Goal: Task Accomplishment & Management: Use online tool/utility

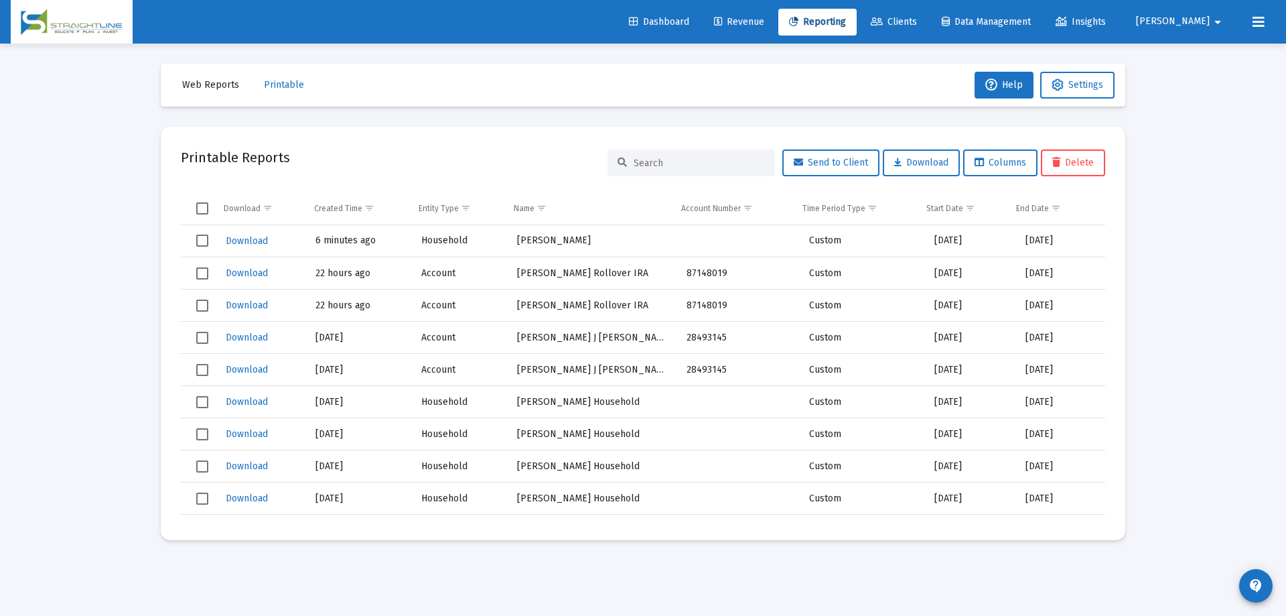
click at [846, 23] on span "Reporting" at bounding box center [817, 21] width 57 height 11
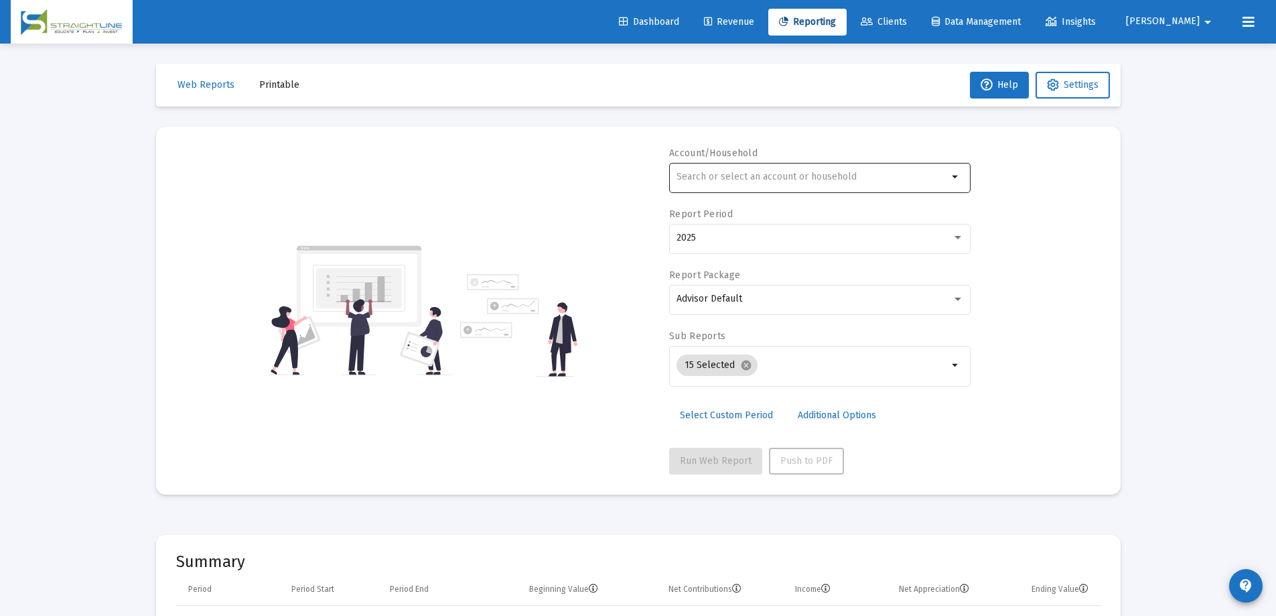
click at [728, 182] on div at bounding box center [812, 176] width 271 height 33
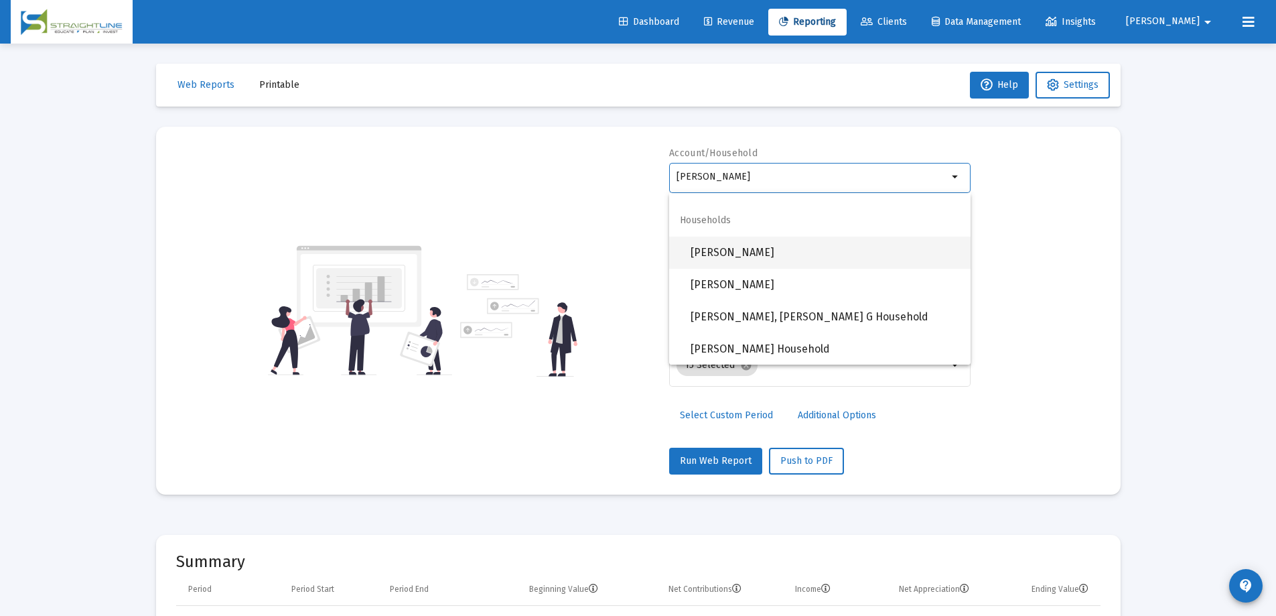
scroll to position [150, 0]
click at [765, 314] on span "[PERSON_NAME], [PERSON_NAME] G Household" at bounding box center [825, 316] width 269 height 32
type input "[PERSON_NAME], [PERSON_NAME] G Household"
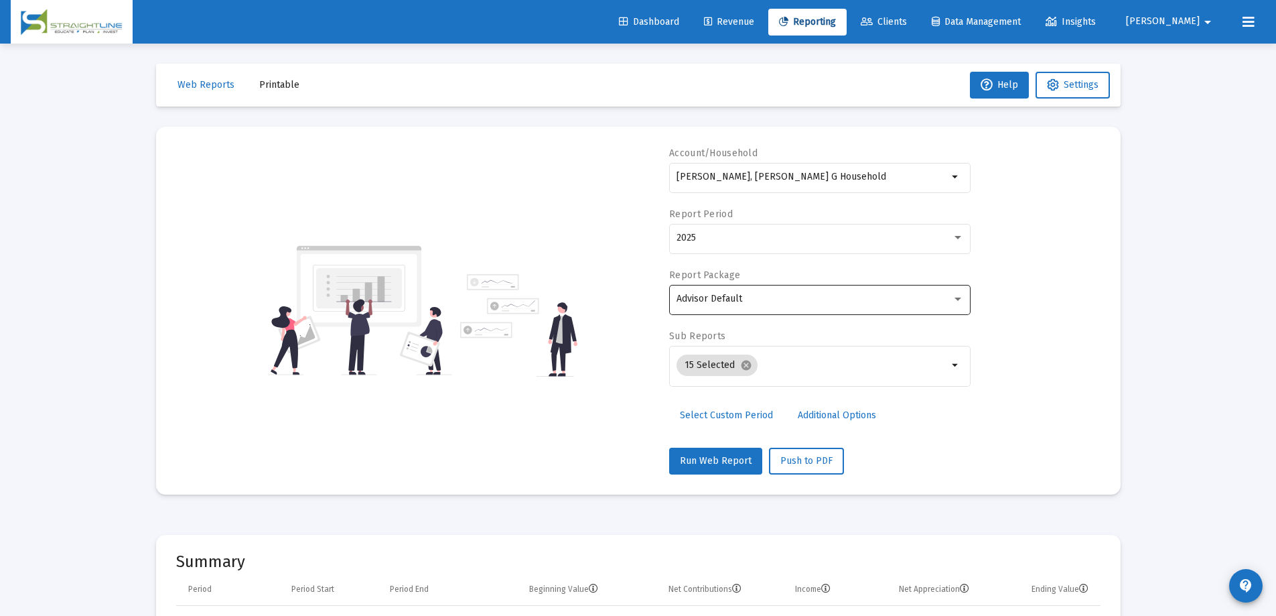
click at [770, 308] on div "Advisor Default" at bounding box center [820, 298] width 287 height 33
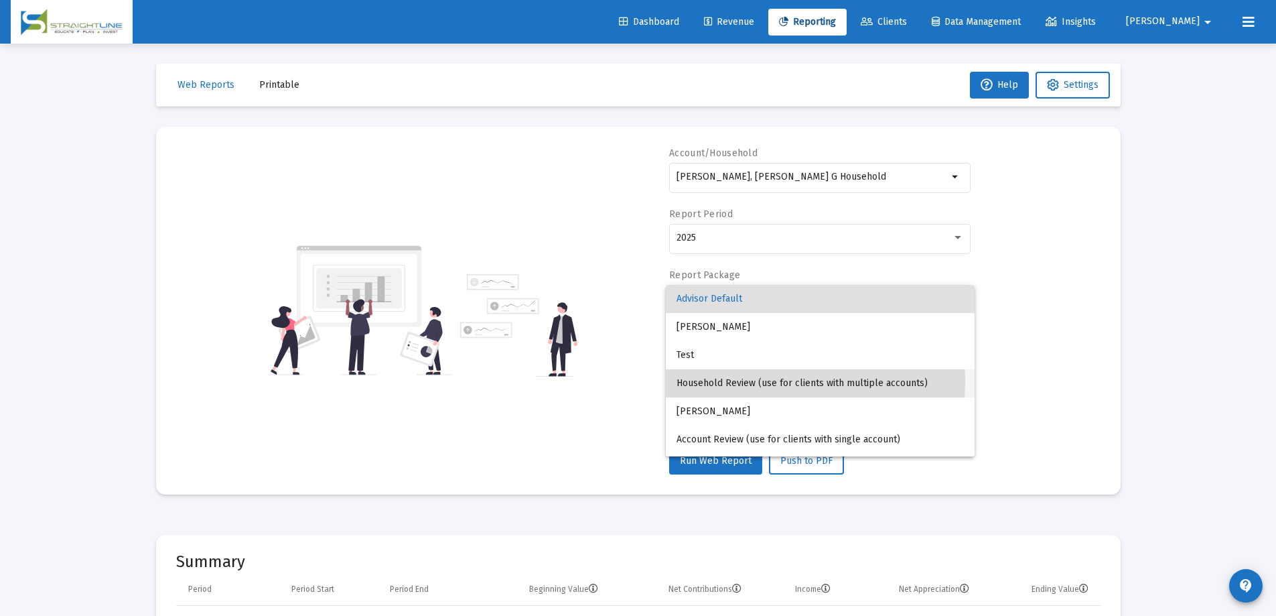
click at [764, 383] on span "Household Review (use for clients with multiple accounts)" at bounding box center [820, 383] width 287 height 28
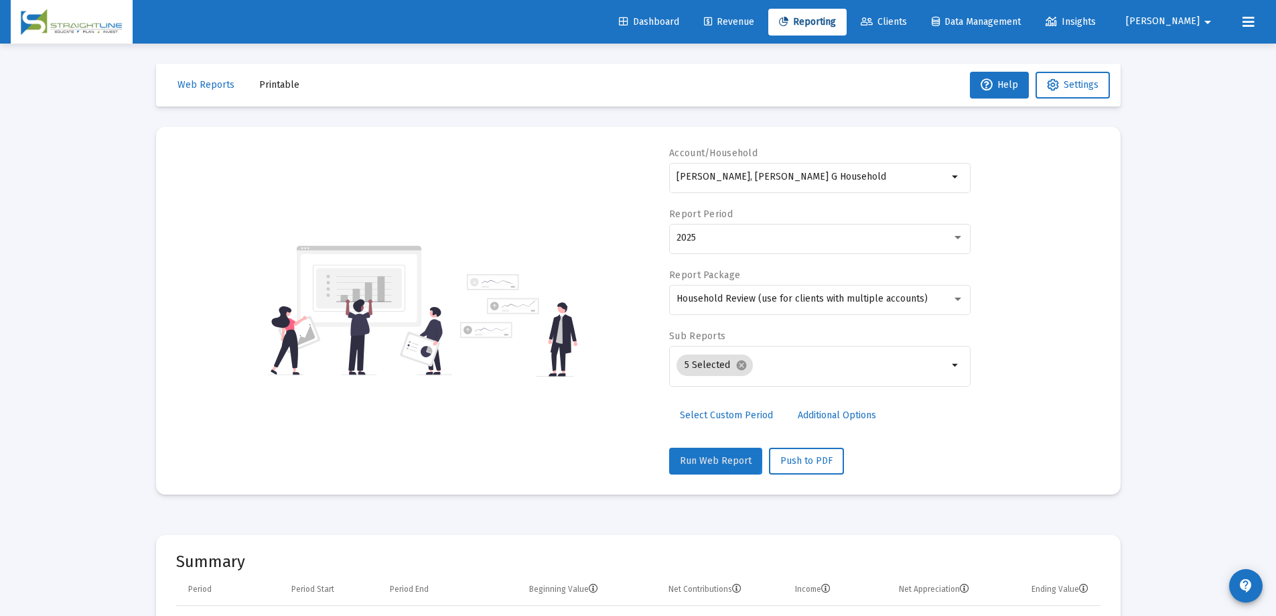
click at [714, 458] on span "Run Web Report" at bounding box center [716, 460] width 72 height 11
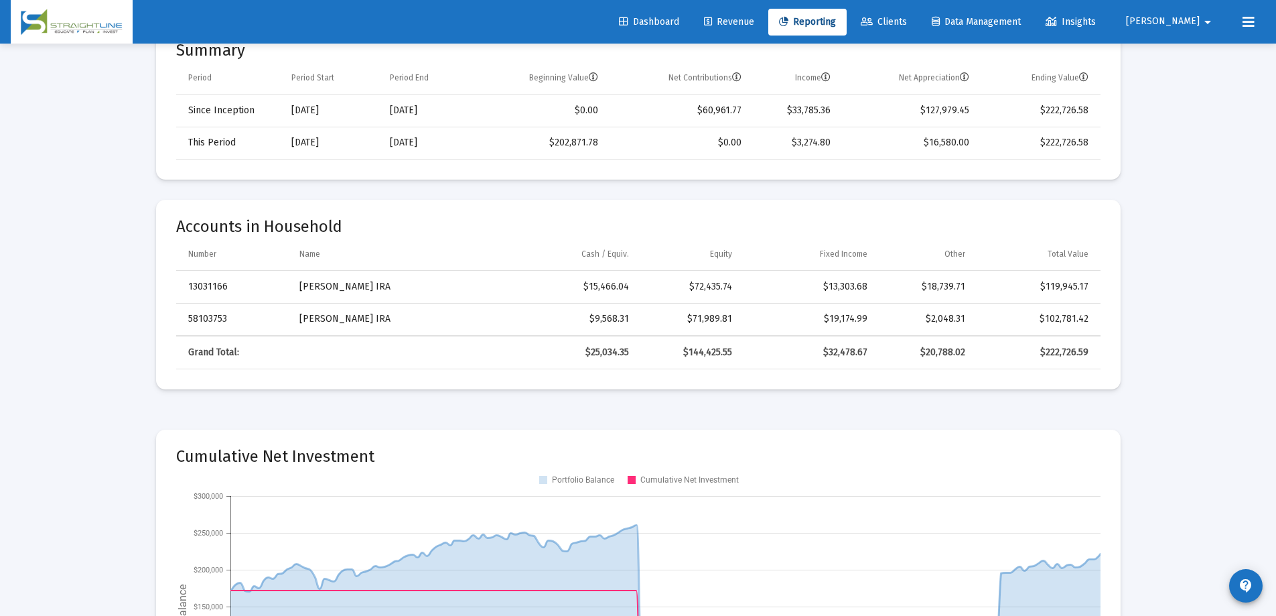
scroll to position [402, 0]
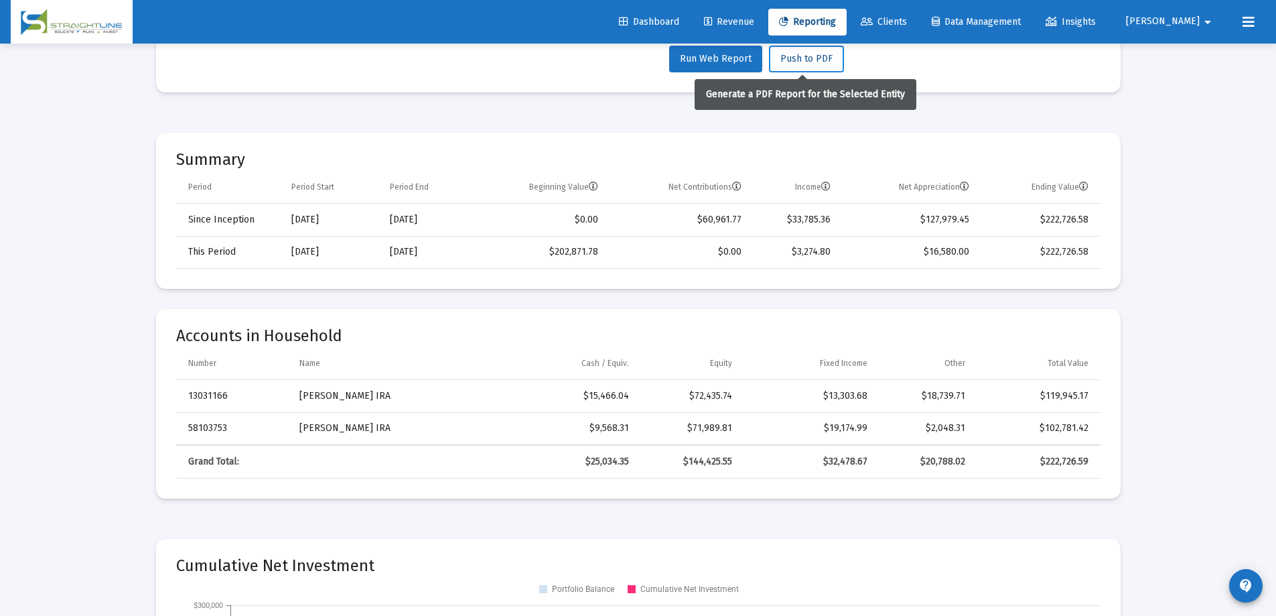
click at [803, 54] on span "Push to PDF" at bounding box center [807, 58] width 52 height 11
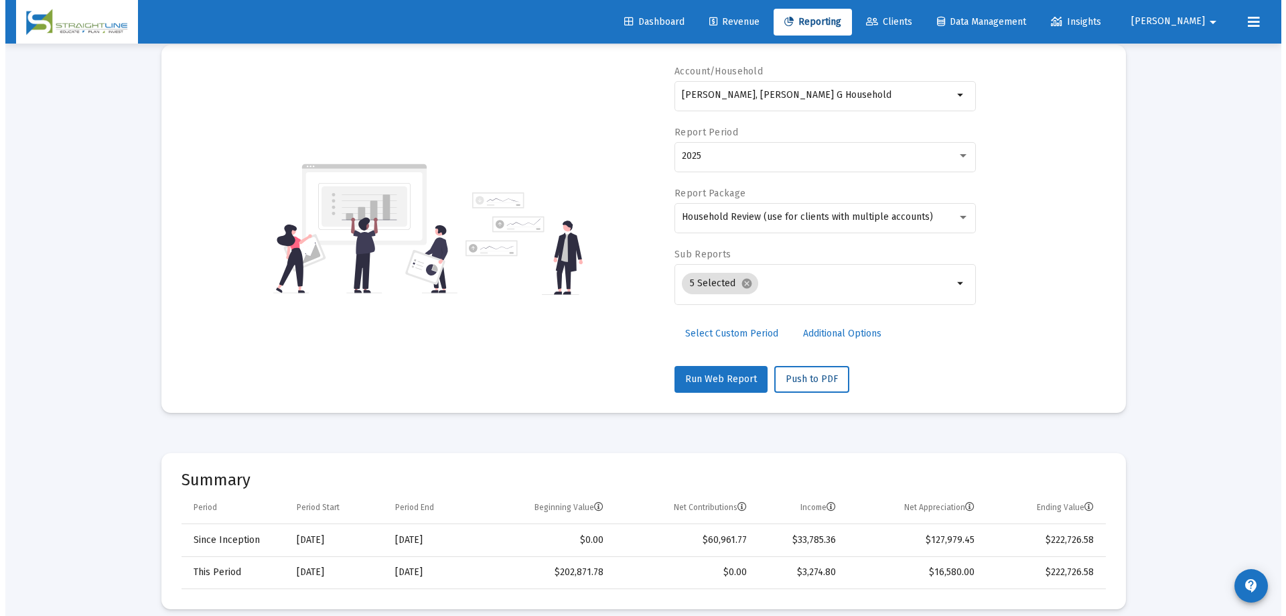
scroll to position [0, 0]
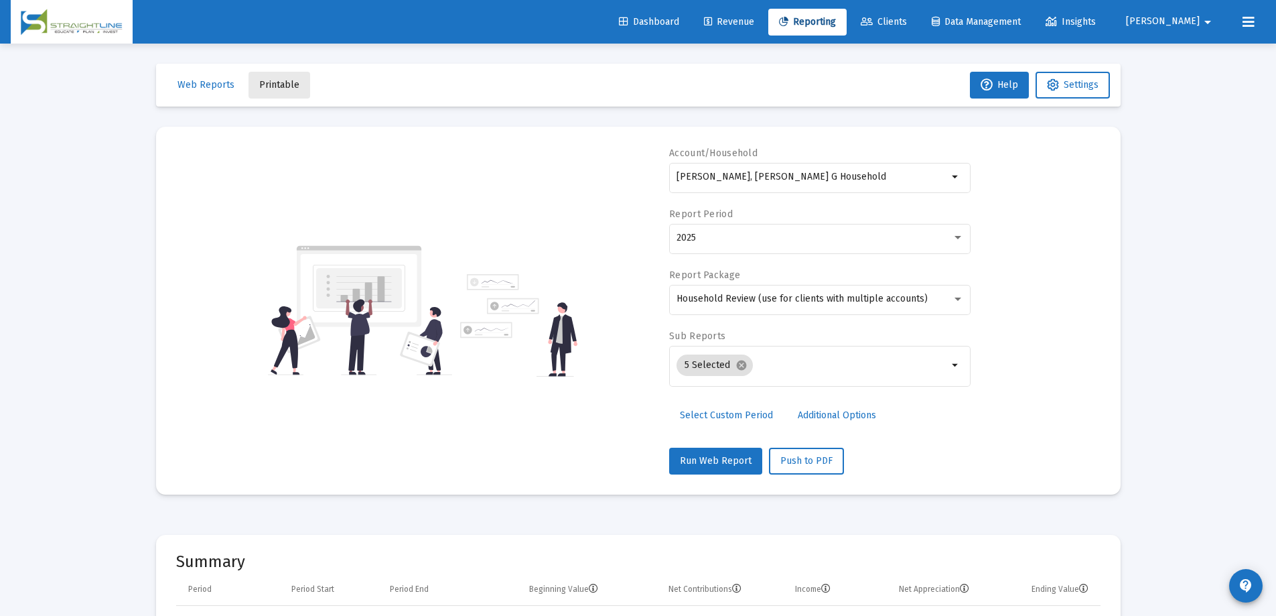
click at [277, 80] on span "Printable" at bounding box center [279, 84] width 40 height 11
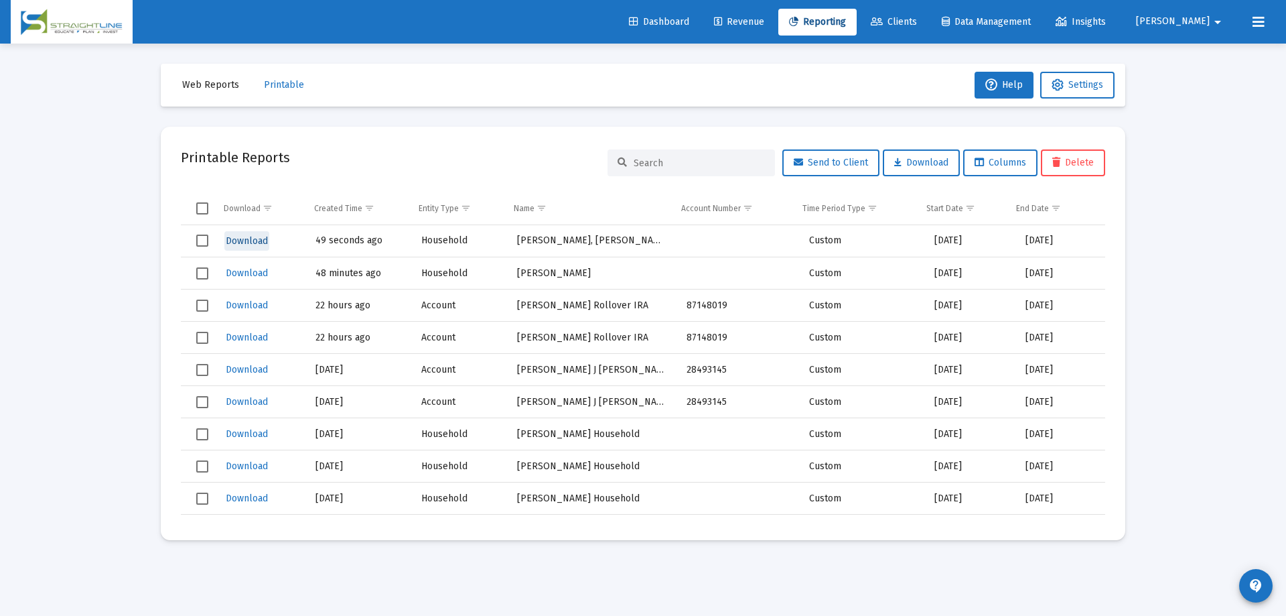
click at [243, 239] on span "Download" at bounding box center [247, 240] width 42 height 11
click at [1189, 21] on span "[PERSON_NAME]" at bounding box center [1173, 21] width 74 height 11
click at [1203, 90] on button "Logout" at bounding box center [1210, 89] width 80 height 32
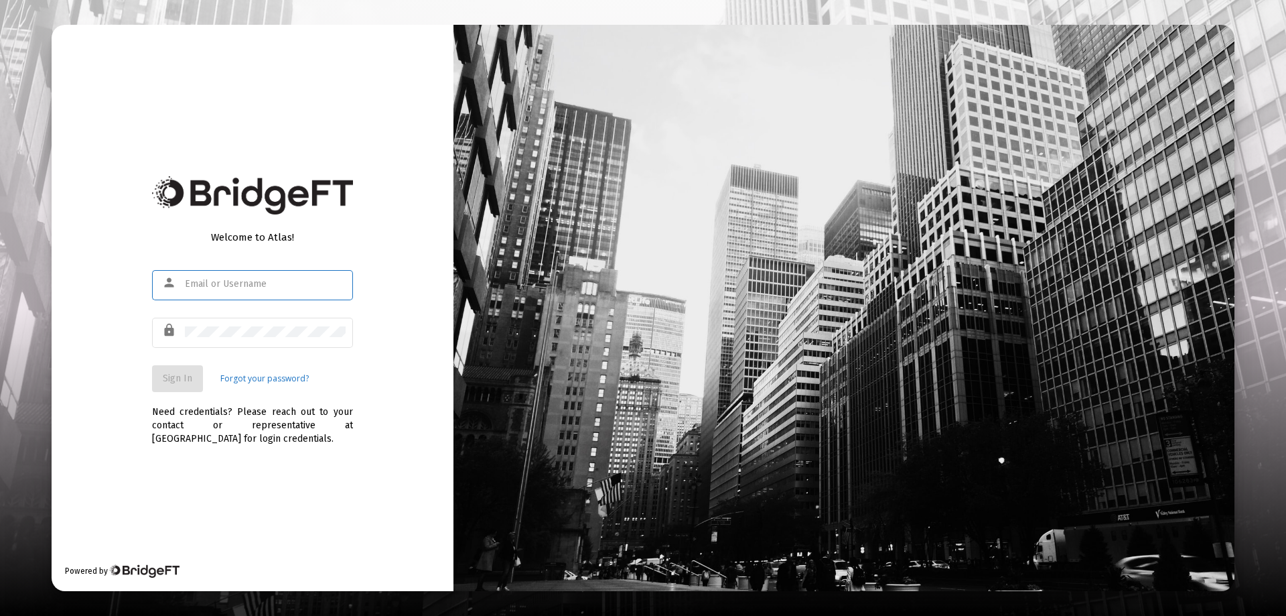
type input "[EMAIL_ADDRESS][DOMAIN_NAME]"
click at [410, 373] on div "Welcome to Atlas! person [EMAIL_ADDRESS][DOMAIN_NAME] lock Sign In Forgot your …" at bounding box center [253, 308] width 402 height 566
drag, startPoint x: 188, startPoint y: 377, endPoint x: 201, endPoint y: 373, distance: 14.0
click at [187, 377] on span "Sign In" at bounding box center [177, 378] width 29 height 11
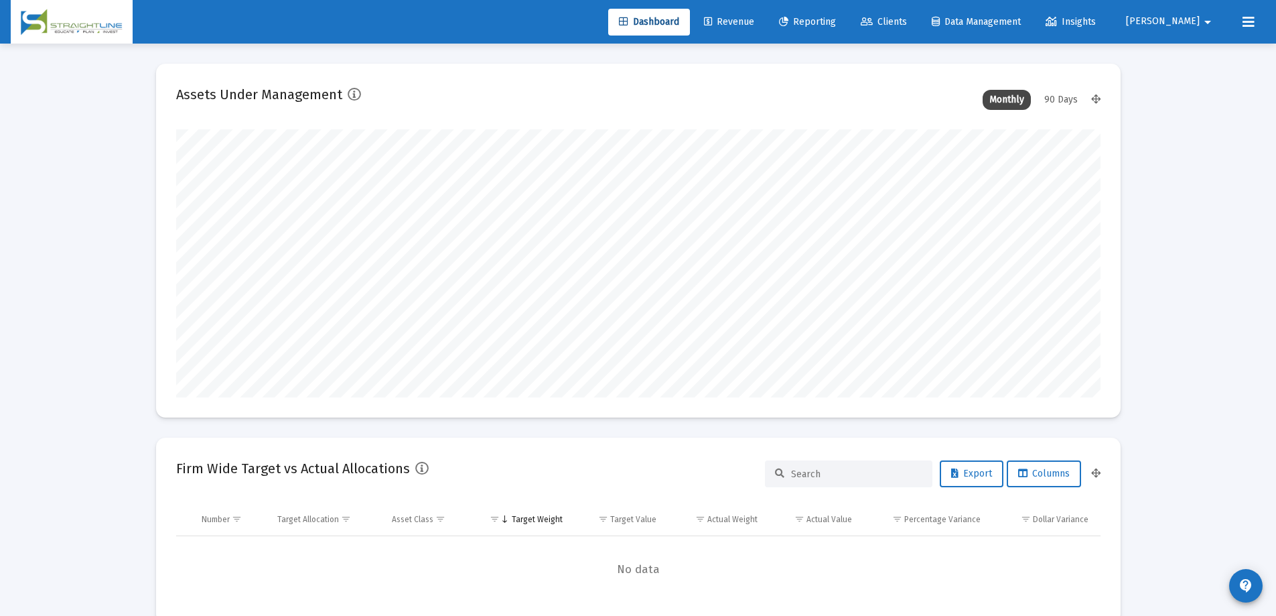
scroll to position [268, 498]
type input "[DATE]"
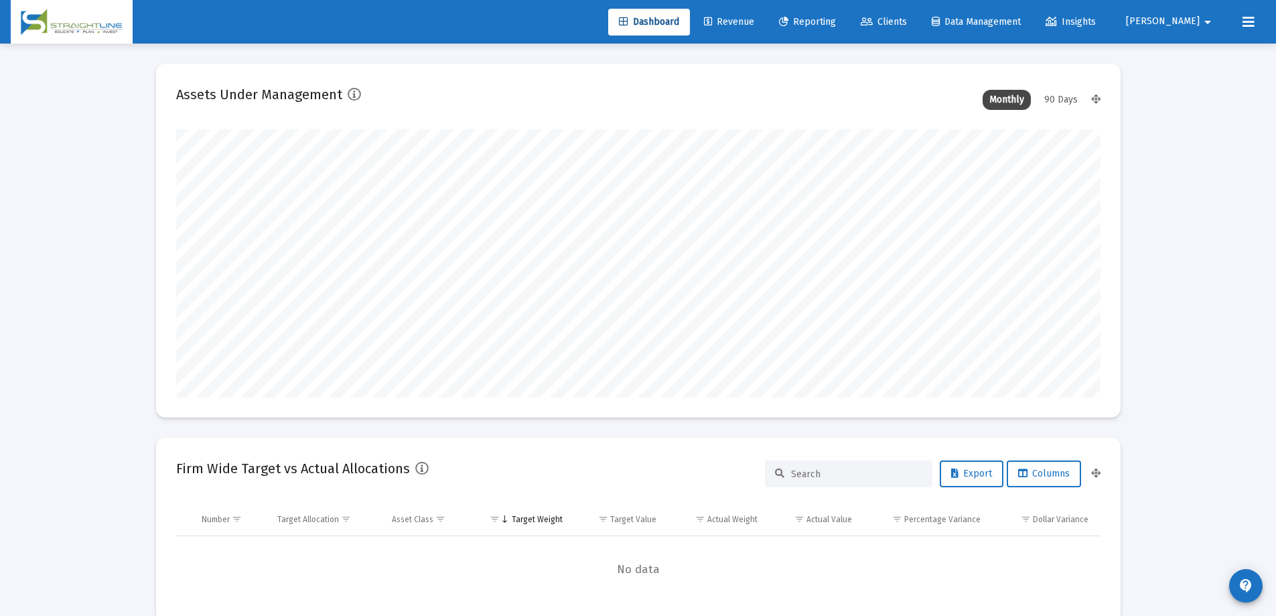
click at [836, 25] on span "Reporting" at bounding box center [807, 21] width 57 height 11
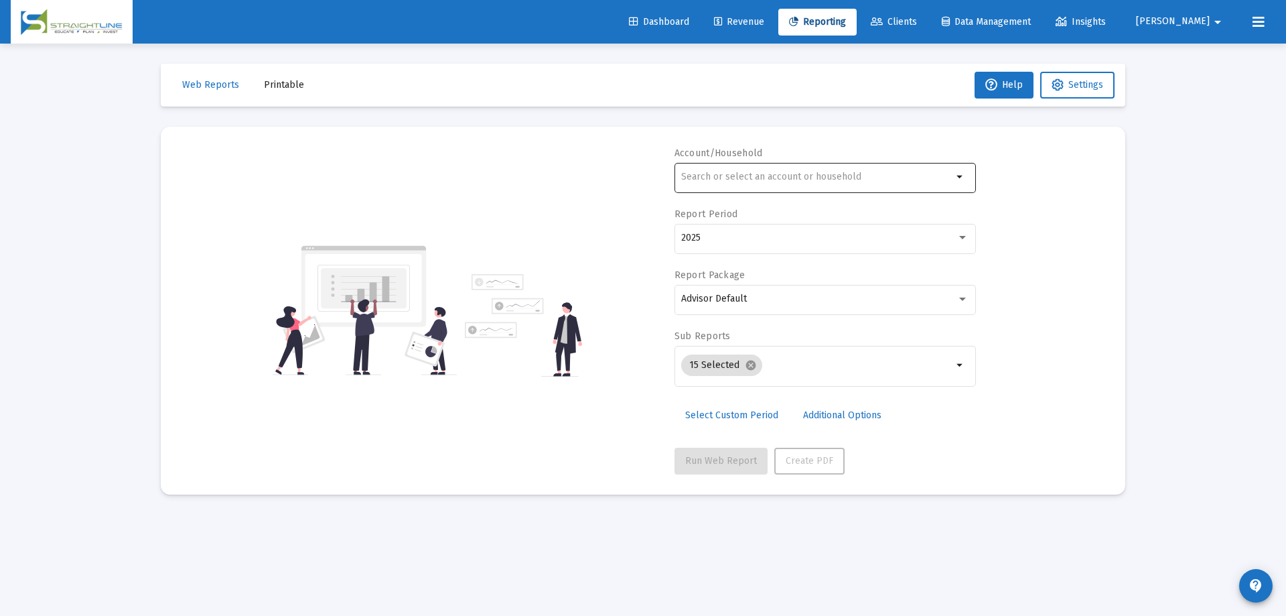
click at [817, 178] on input "text" at bounding box center [816, 177] width 271 height 11
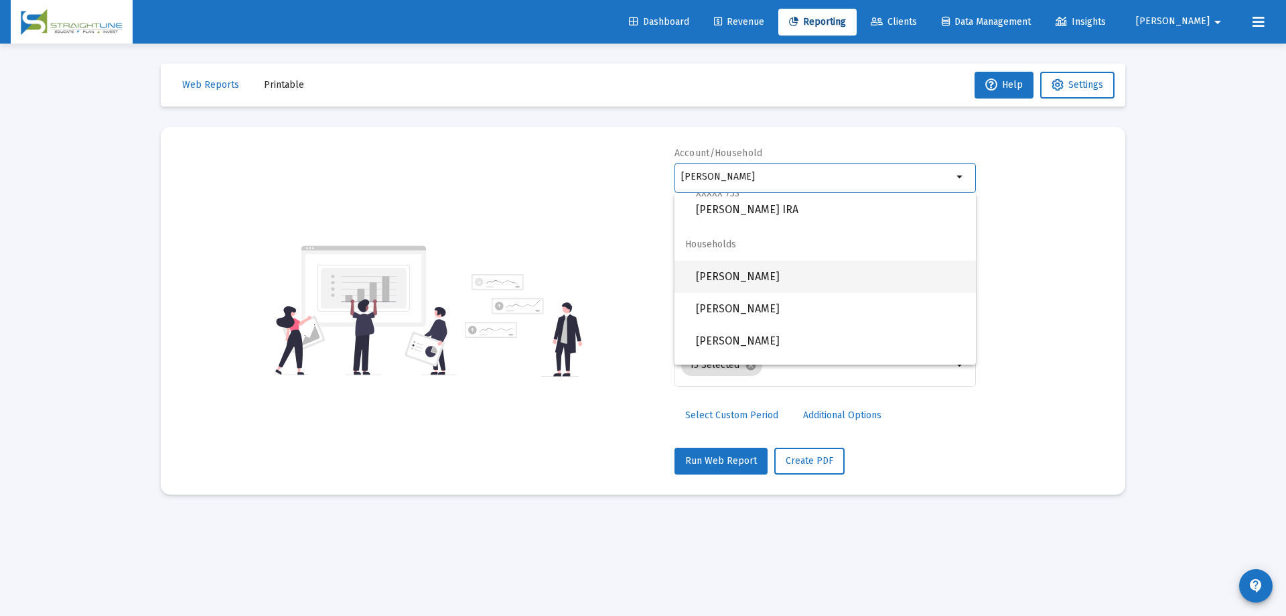
scroll to position [402, 0]
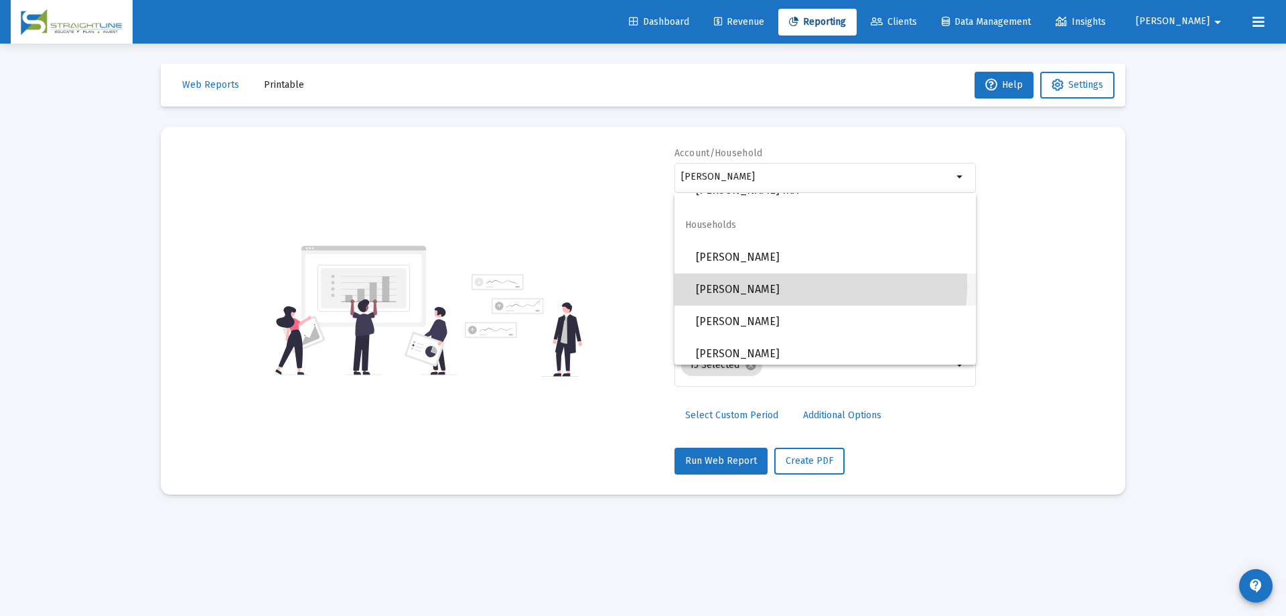
click at [797, 285] on span "[PERSON_NAME]" at bounding box center [830, 289] width 269 height 32
type input "[PERSON_NAME]"
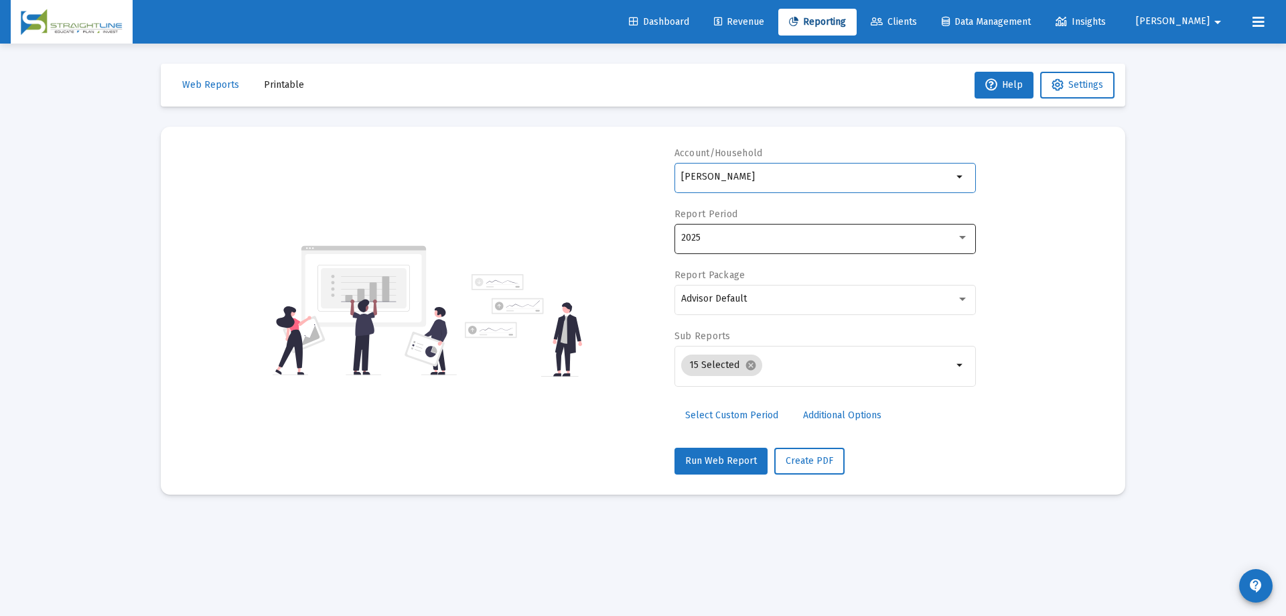
click at [824, 238] on div "2025" at bounding box center [818, 237] width 275 height 11
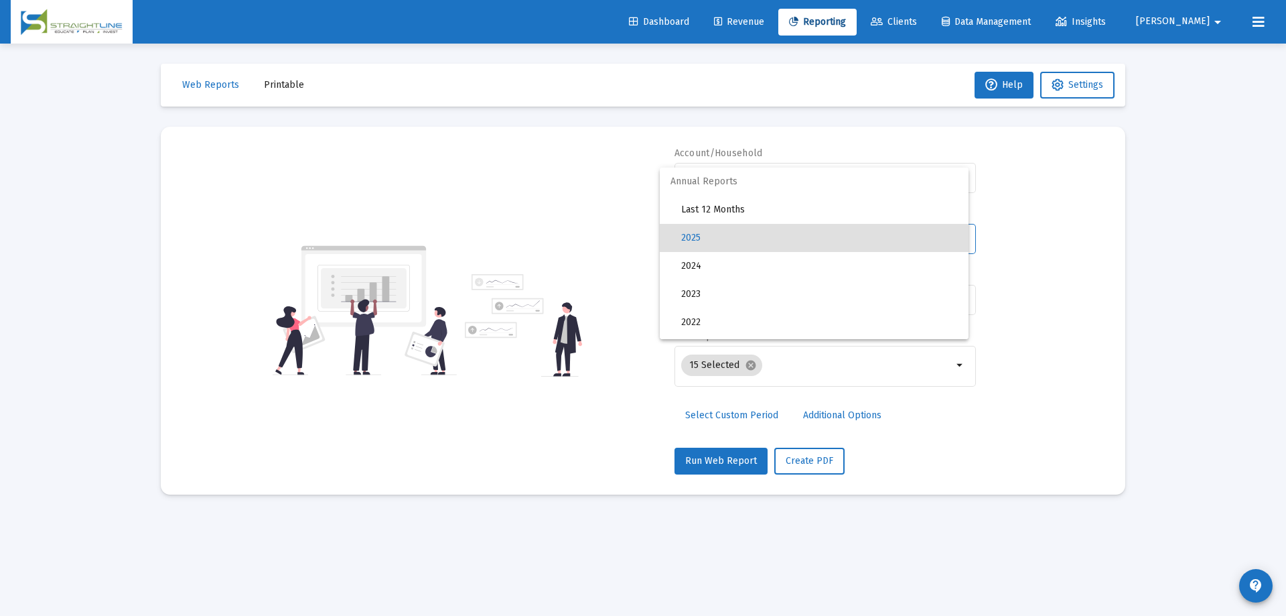
click at [823, 239] on span "2025" at bounding box center [819, 238] width 277 height 28
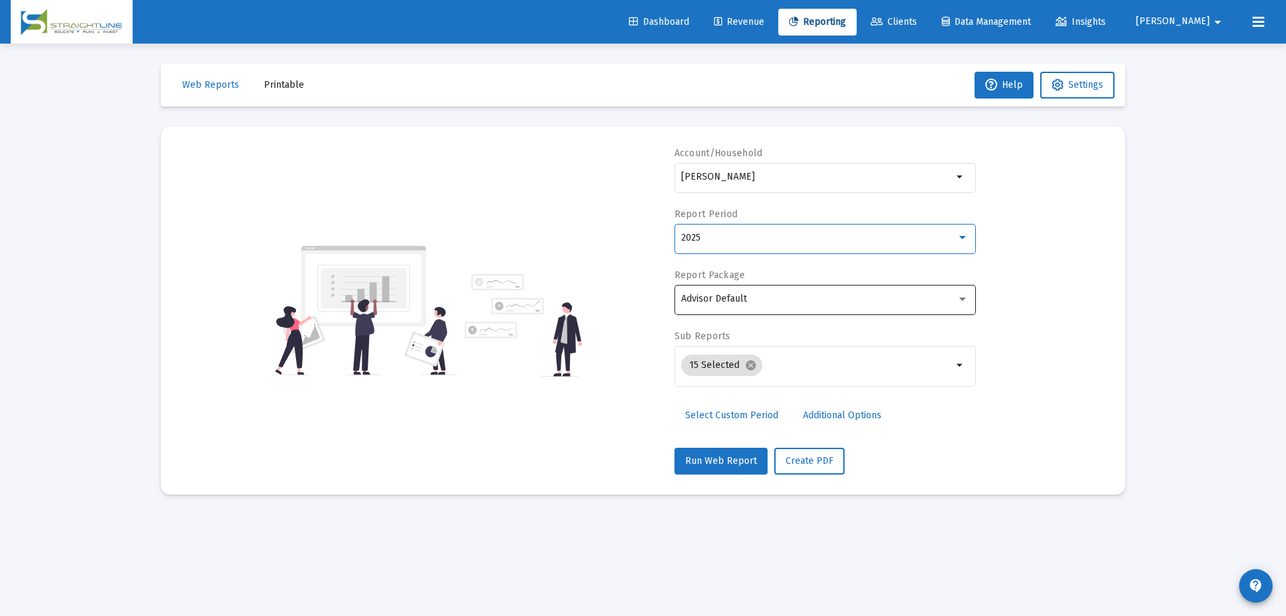
click at [826, 302] on div "Advisor Default" at bounding box center [818, 298] width 275 height 11
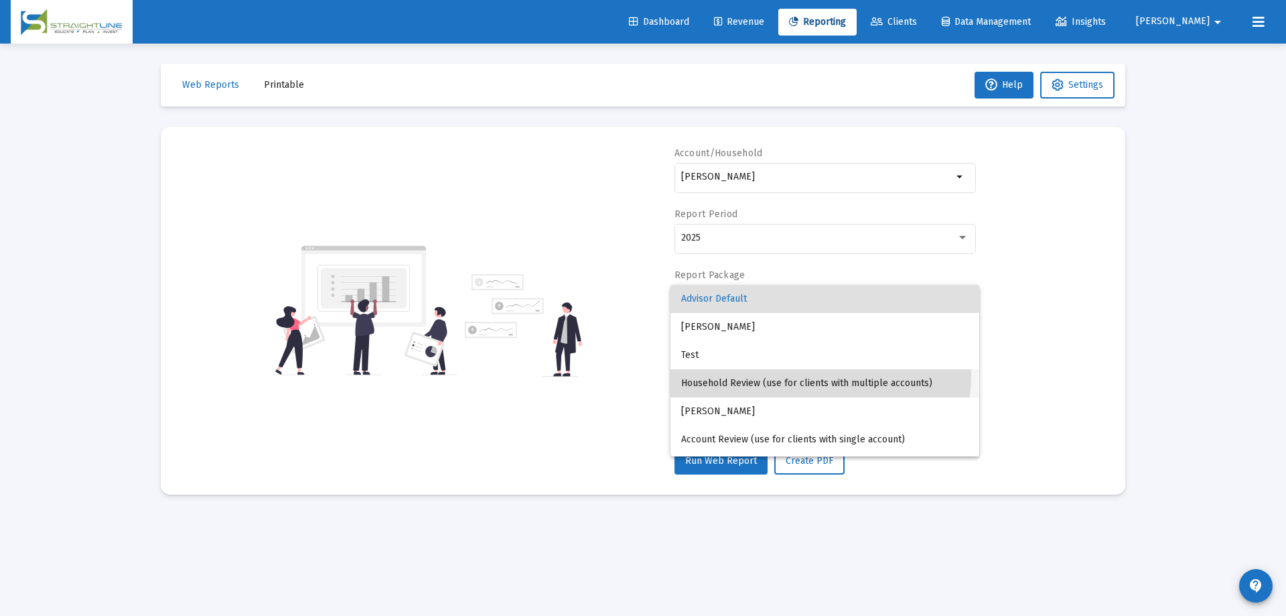
click at [816, 375] on span "Household Review (use for clients with multiple accounts)" at bounding box center [824, 383] width 287 height 28
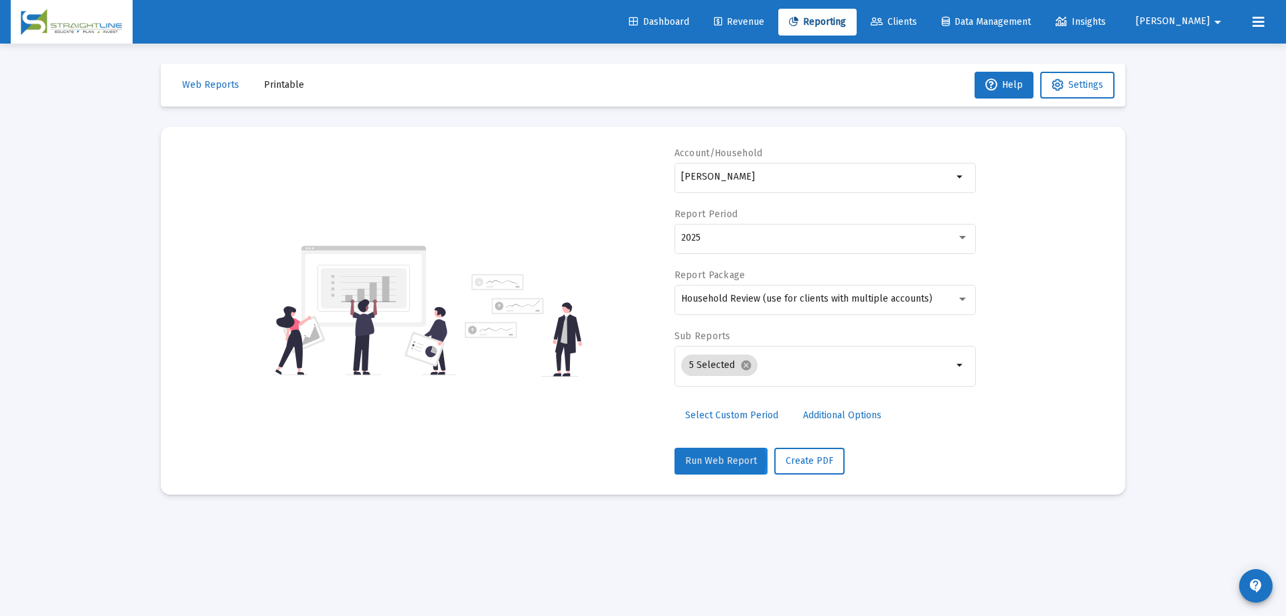
click at [719, 460] on span "Run Web Report" at bounding box center [721, 460] width 72 height 11
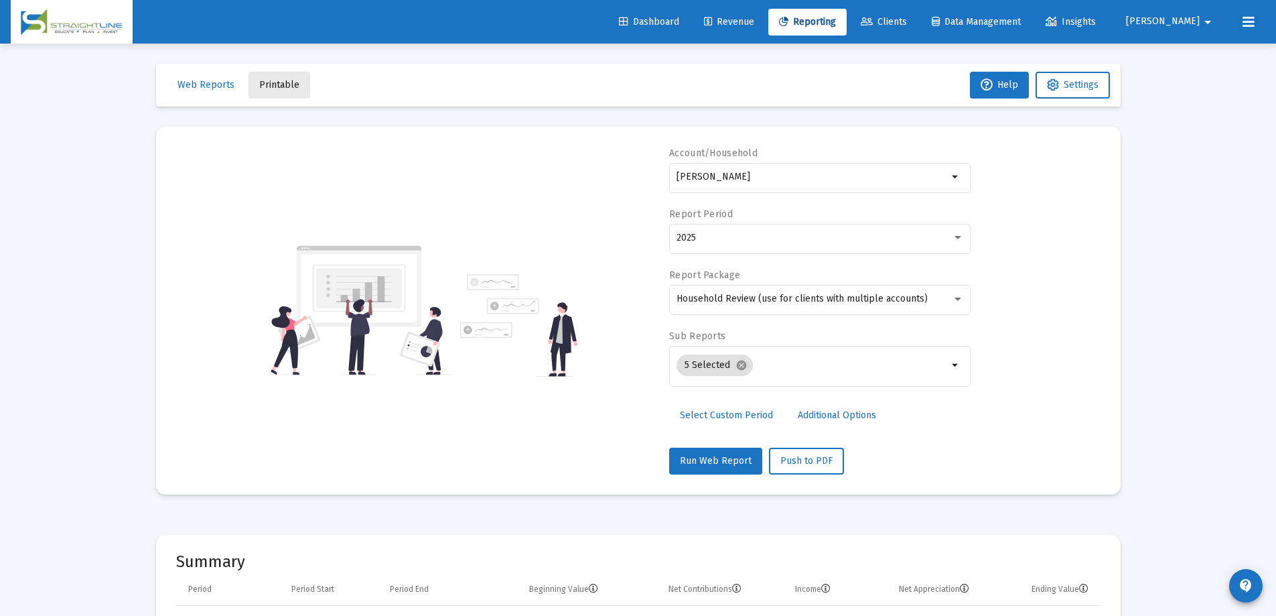
click at [293, 83] on span "Printable" at bounding box center [279, 84] width 40 height 11
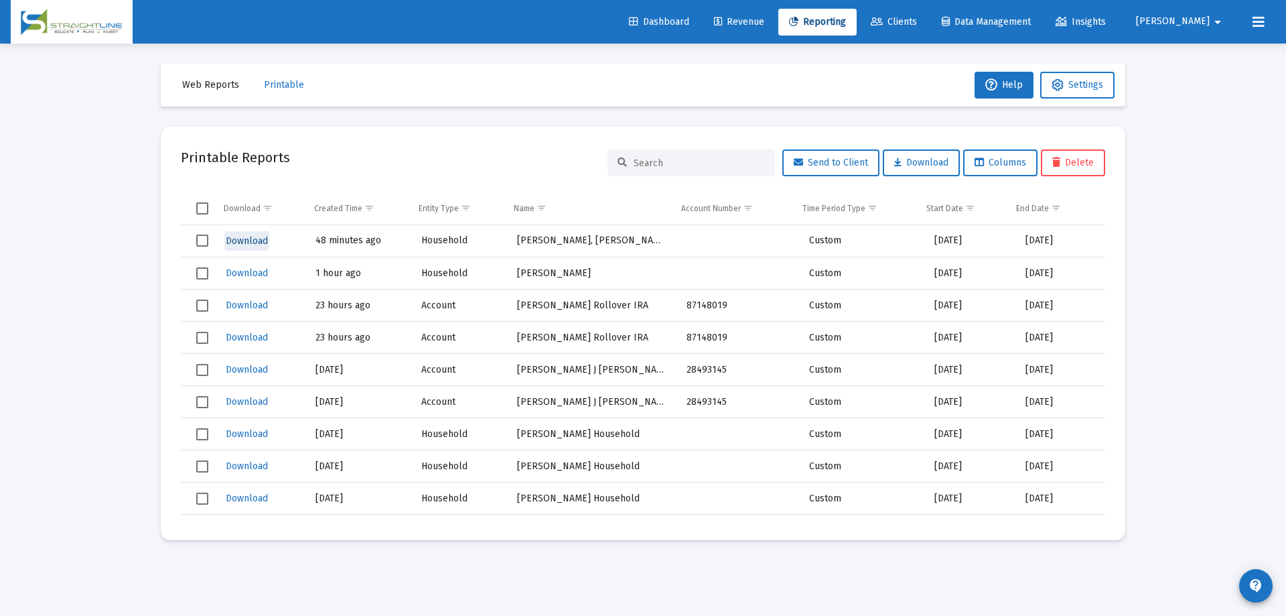
click at [236, 241] on span "Download" at bounding box center [247, 240] width 42 height 11
